Goal: Task Accomplishment & Management: Use online tool/utility

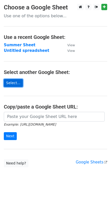
click at [10, 80] on link "Select..." at bounding box center [13, 83] width 19 height 8
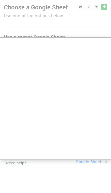
click at [74, 16] on div at bounding box center [55, 104] width 111 height 208
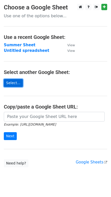
click at [10, 83] on link "Select..." at bounding box center [13, 83] width 19 height 8
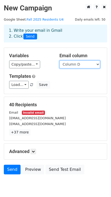
click at [73, 64] on select "Column A Column B Column C Column D" at bounding box center [79, 64] width 41 height 8
click at [65, 67] on select "Column A Column B Column C Column D" at bounding box center [79, 64] width 41 height 8
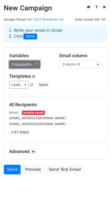
click at [33, 62] on link "Copy/paste..." at bounding box center [24, 64] width 31 height 8
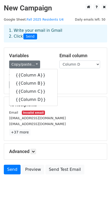
click at [79, 77] on h5 "Templates" at bounding box center [55, 76] width 93 height 6
